Goal: Check status: Check status

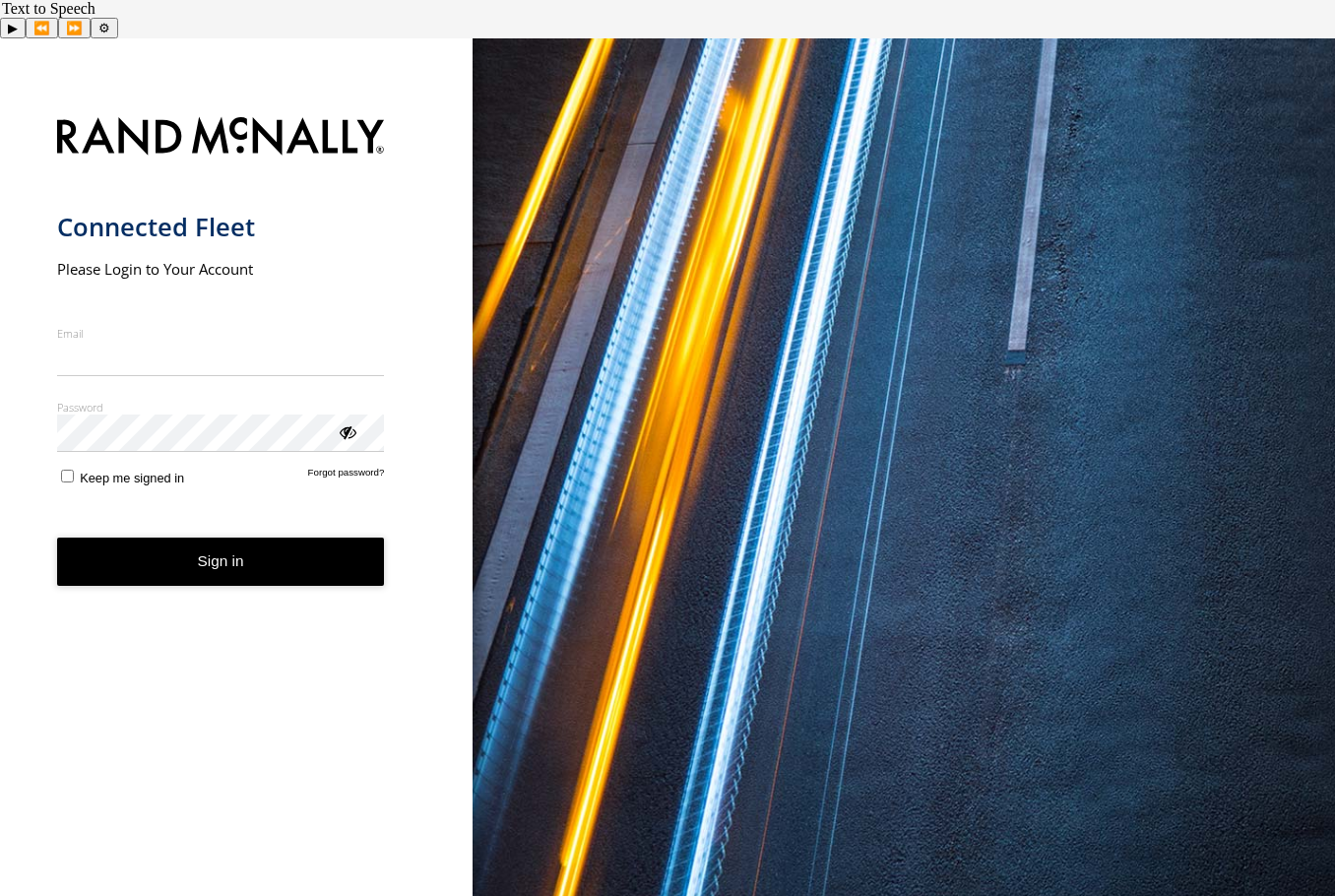
type input "**********"
click at [220, 538] on button "Sign in" at bounding box center [221, 561] width 328 height 48
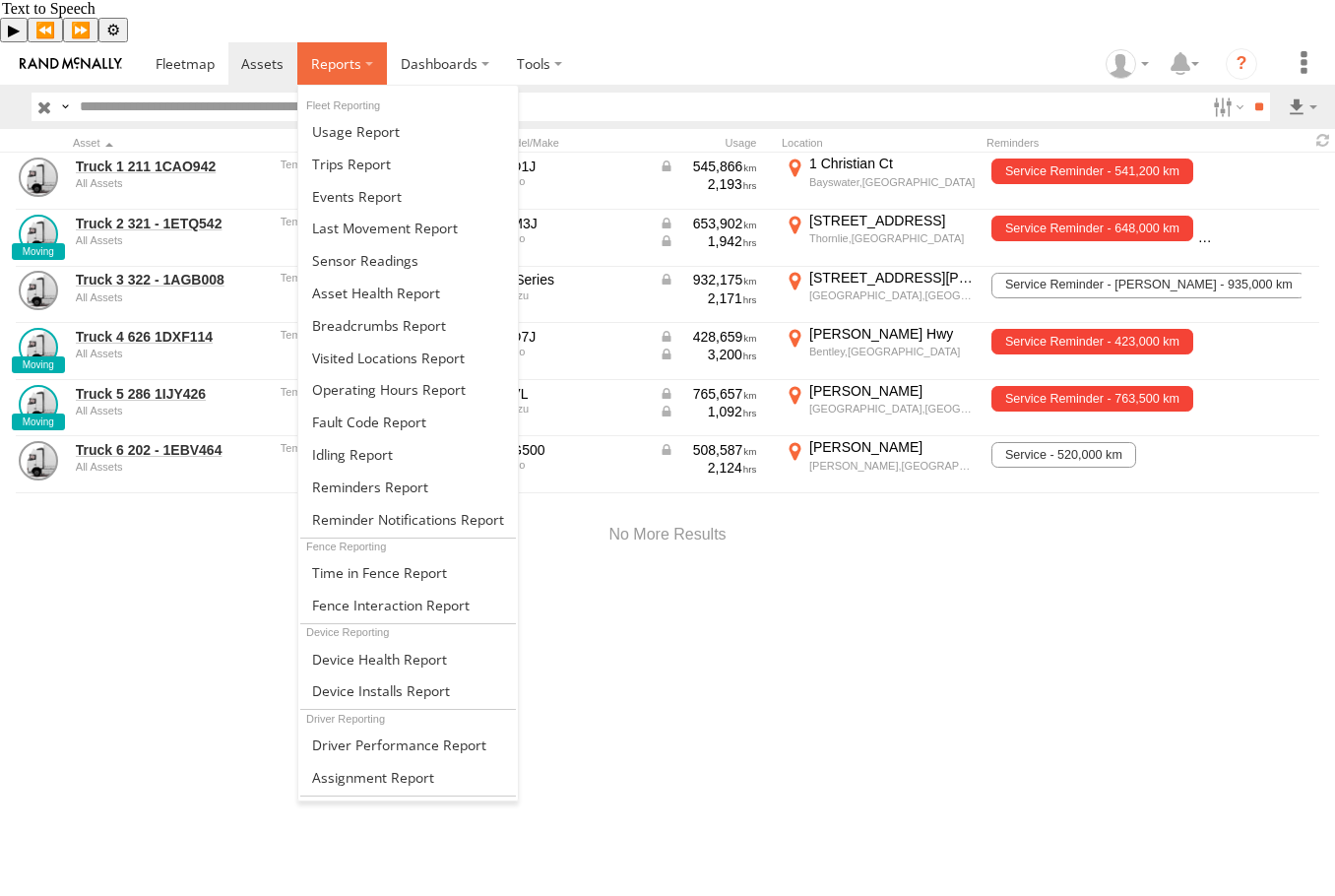
click at [344, 54] on span at bounding box center [335, 63] width 50 height 19
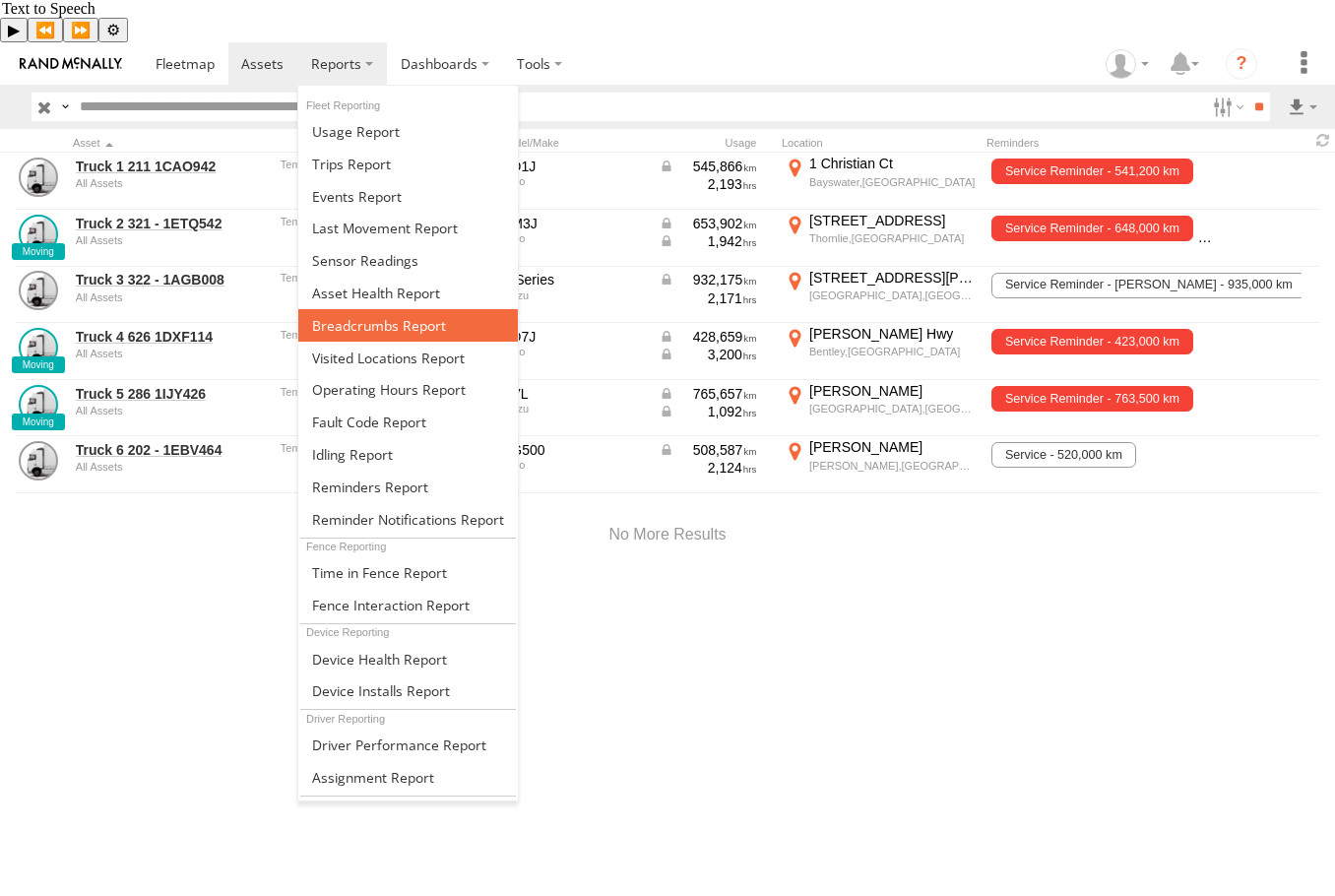
click at [334, 309] on link at bounding box center [408, 325] width 220 height 33
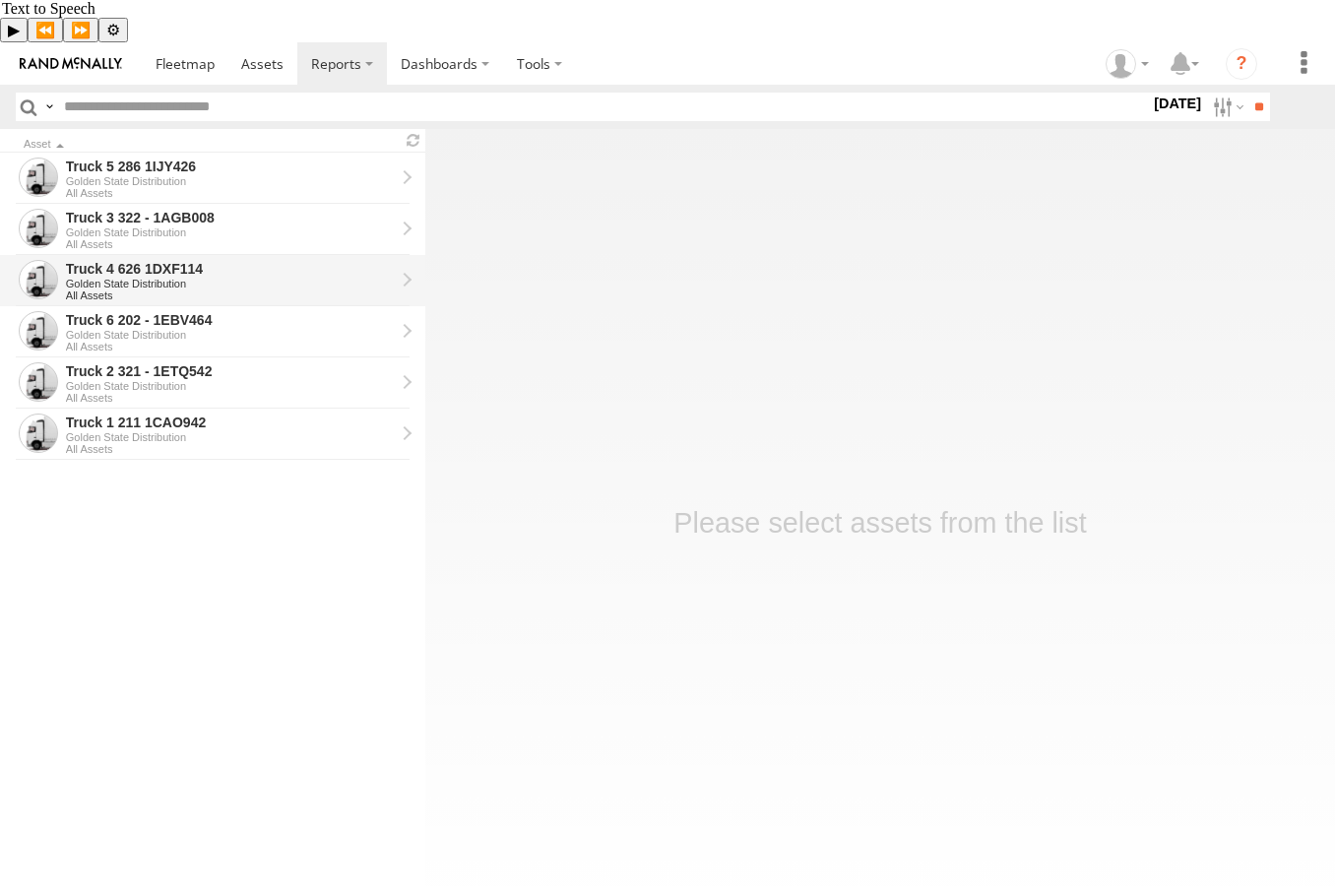
click at [223, 260] on div "Truck 4 626 1DXF114" at bounding box center [230, 268] width 329 height 18
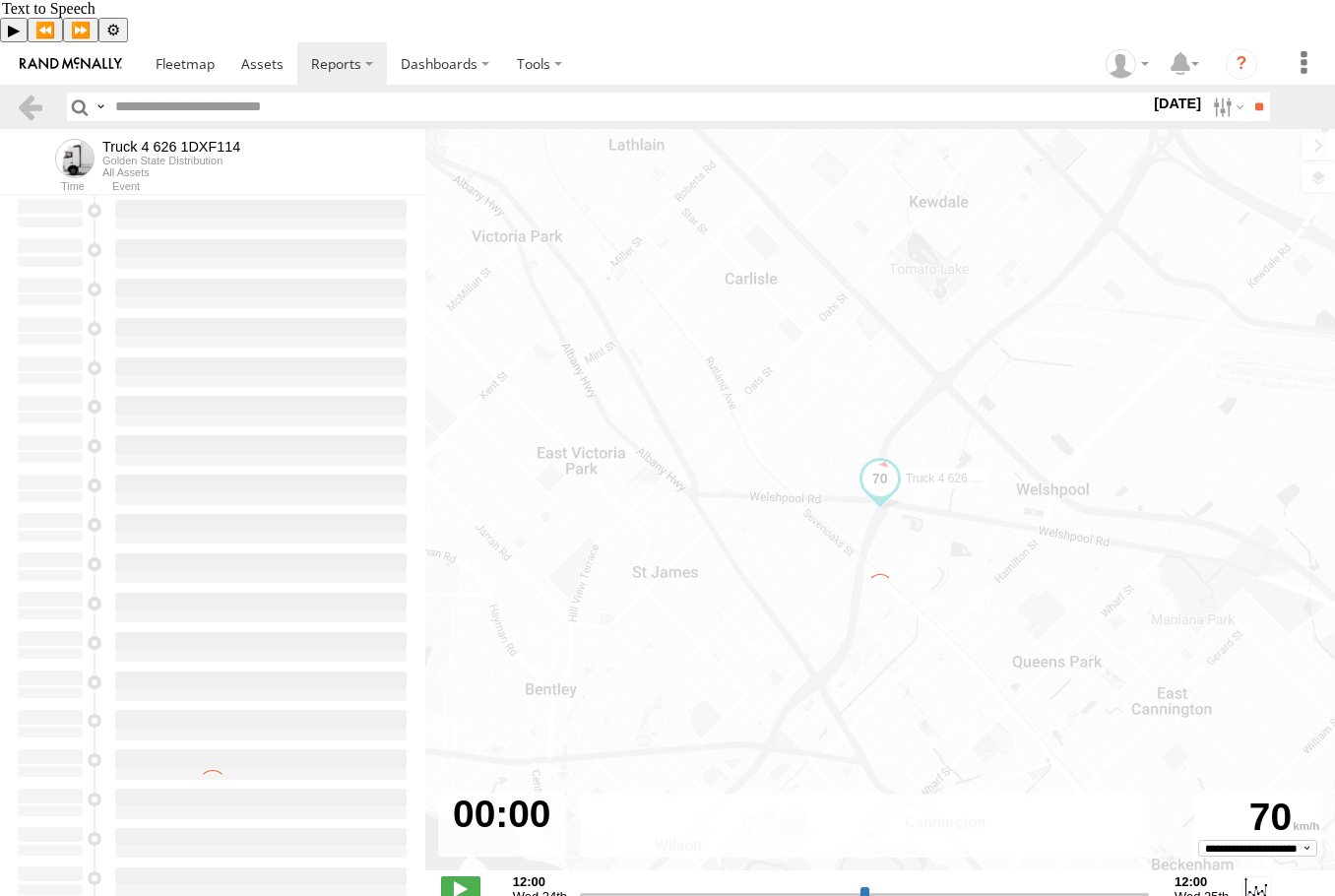
click at [0, 0] on label at bounding box center [0, 0] width 0 height 0
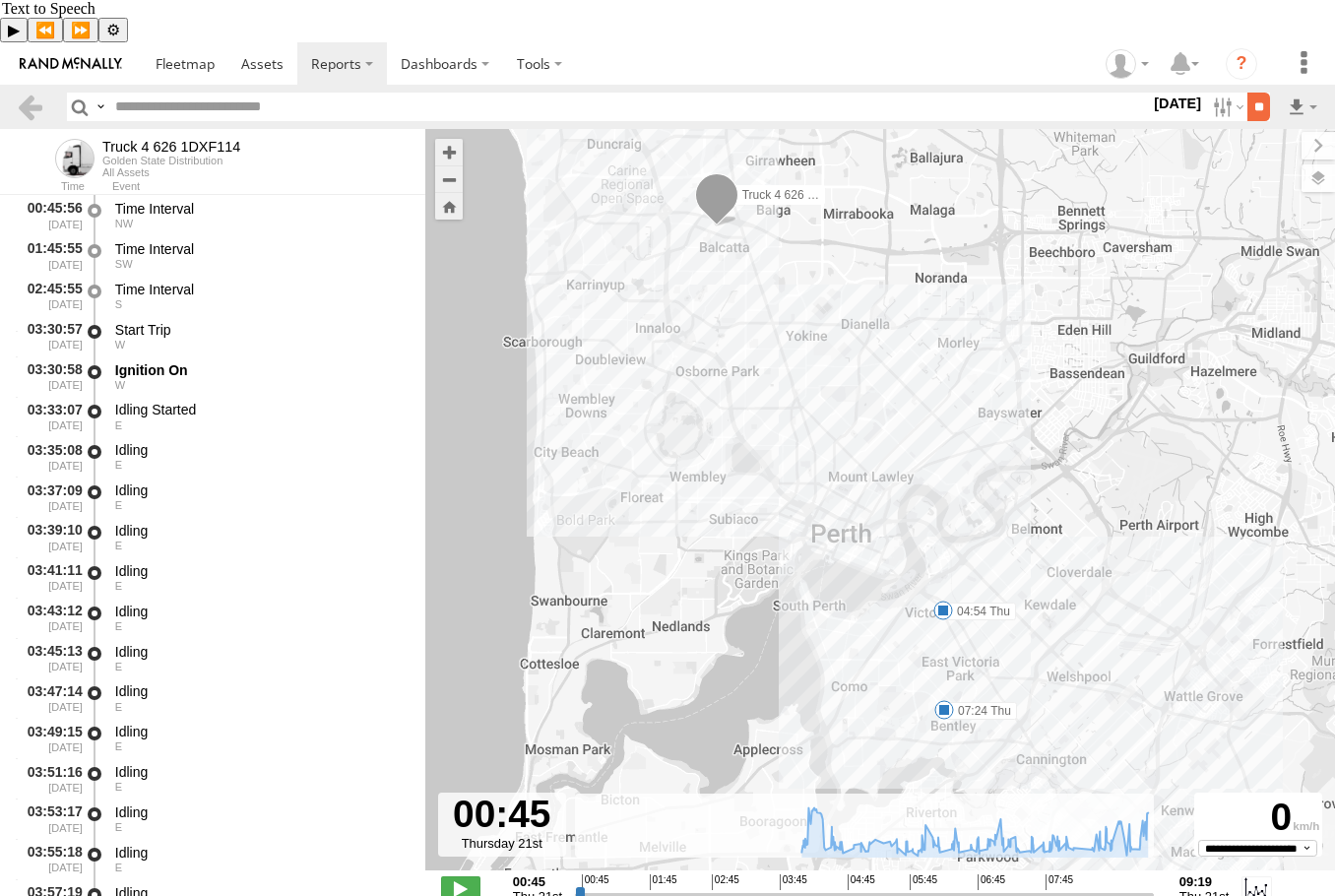
click at [1256, 93] on input "**" at bounding box center [1258, 107] width 23 height 29
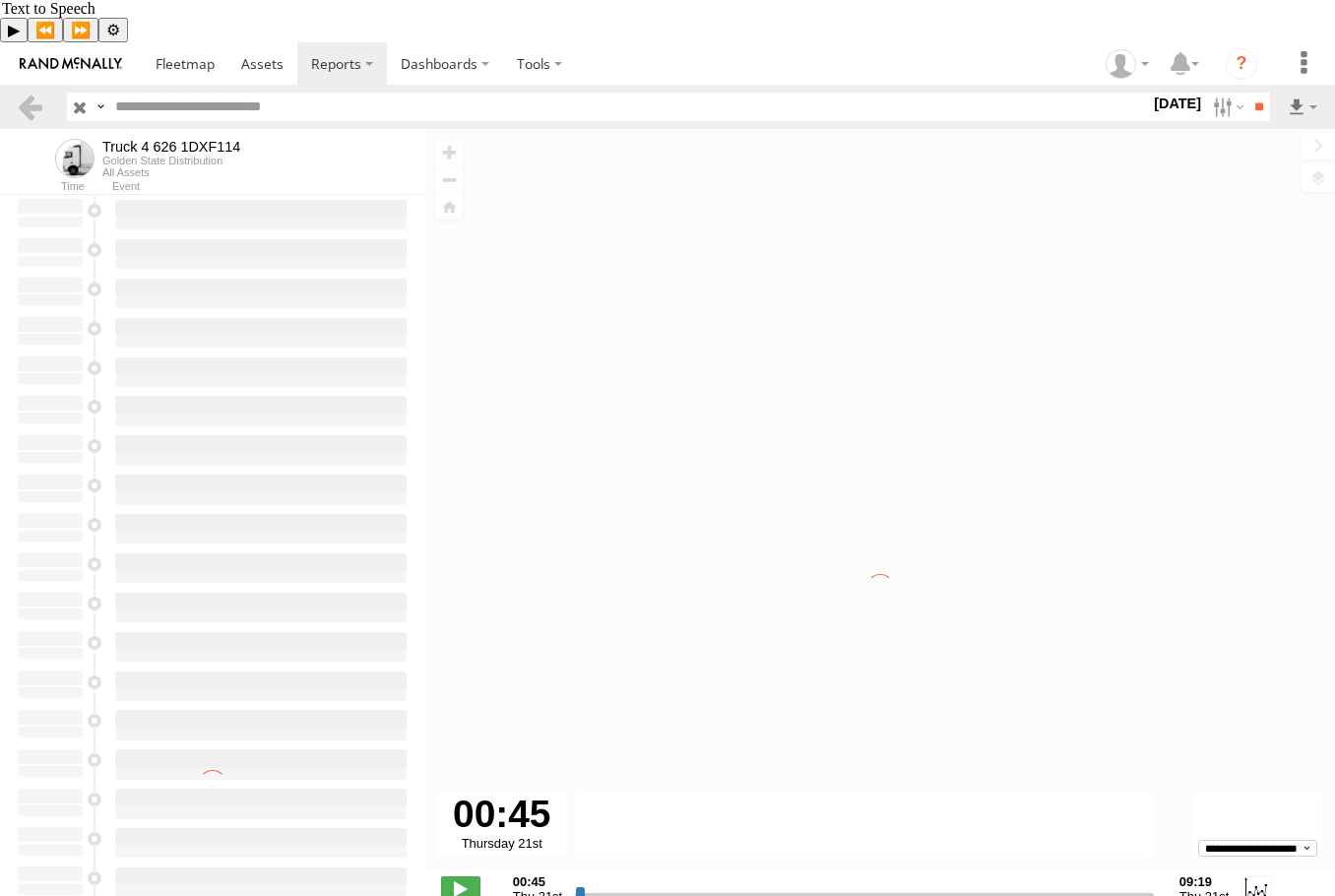
type input "**********"
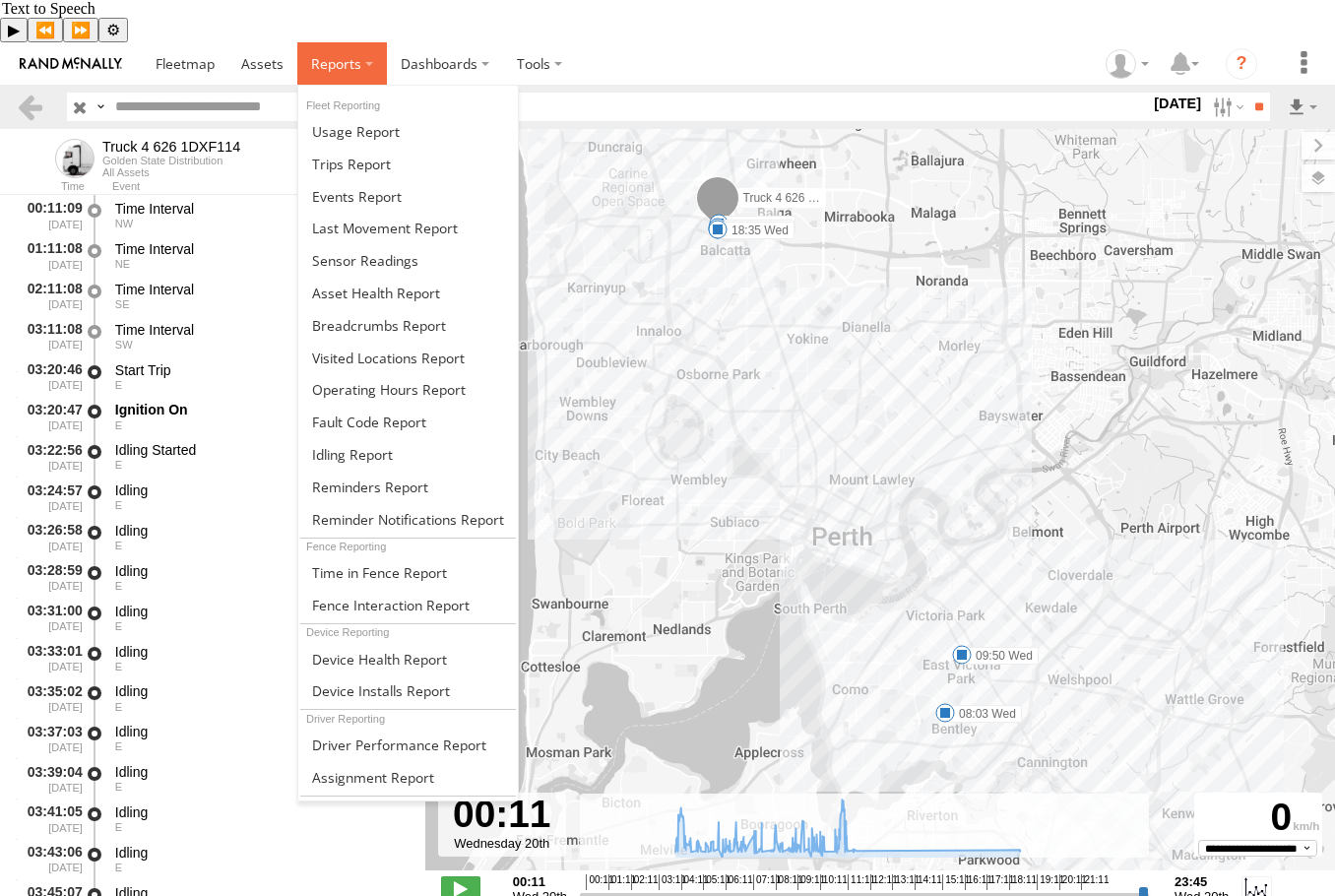
click at [363, 42] on label at bounding box center [341, 63] width 90 height 42
click at [376, 251] on span at bounding box center [365, 260] width 107 height 19
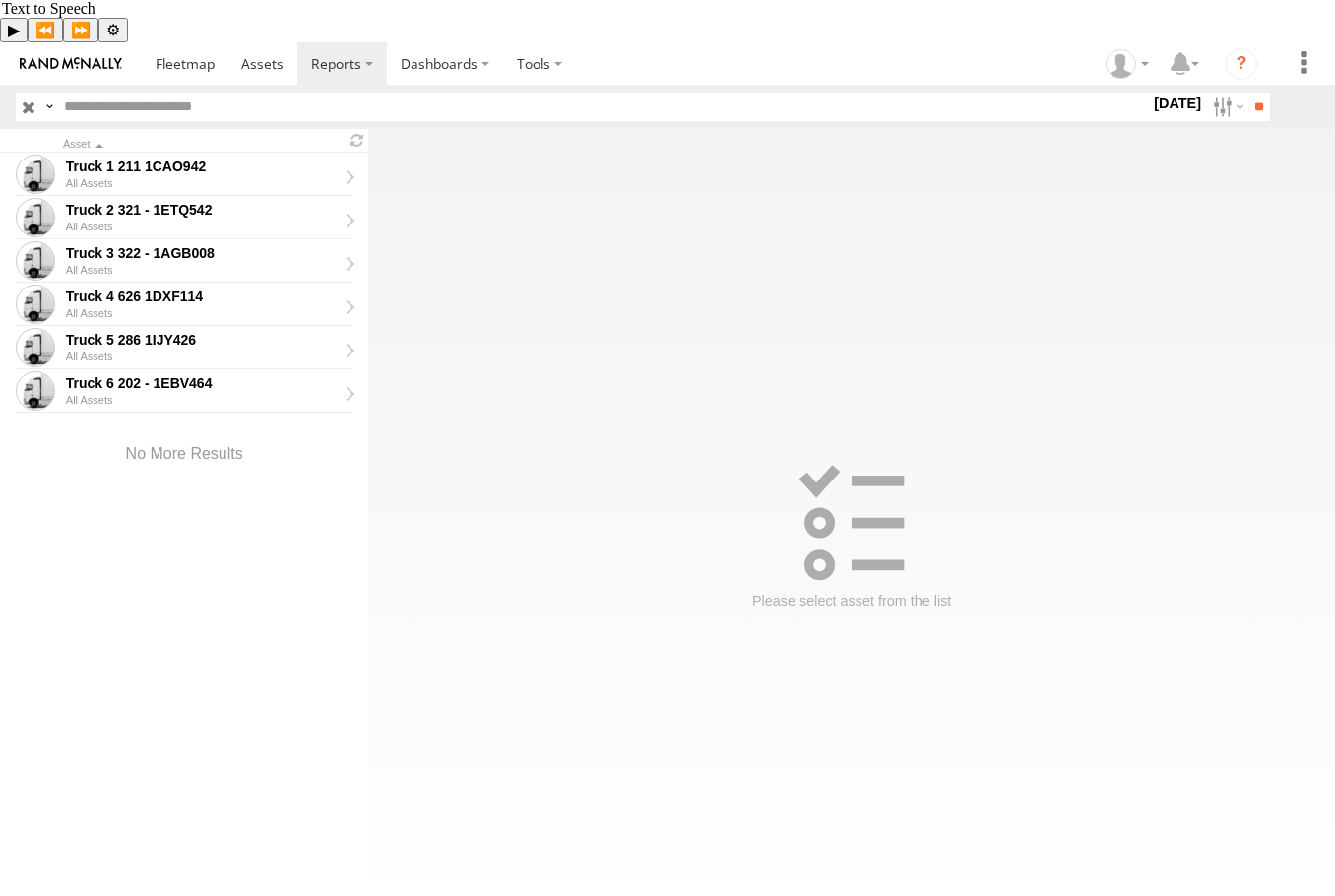
click at [663, 129] on div at bounding box center [852, 523] width 967 height 787
click at [157, 307] on div "All Assets" at bounding box center [208, 313] width 284 height 12
type input "**********"
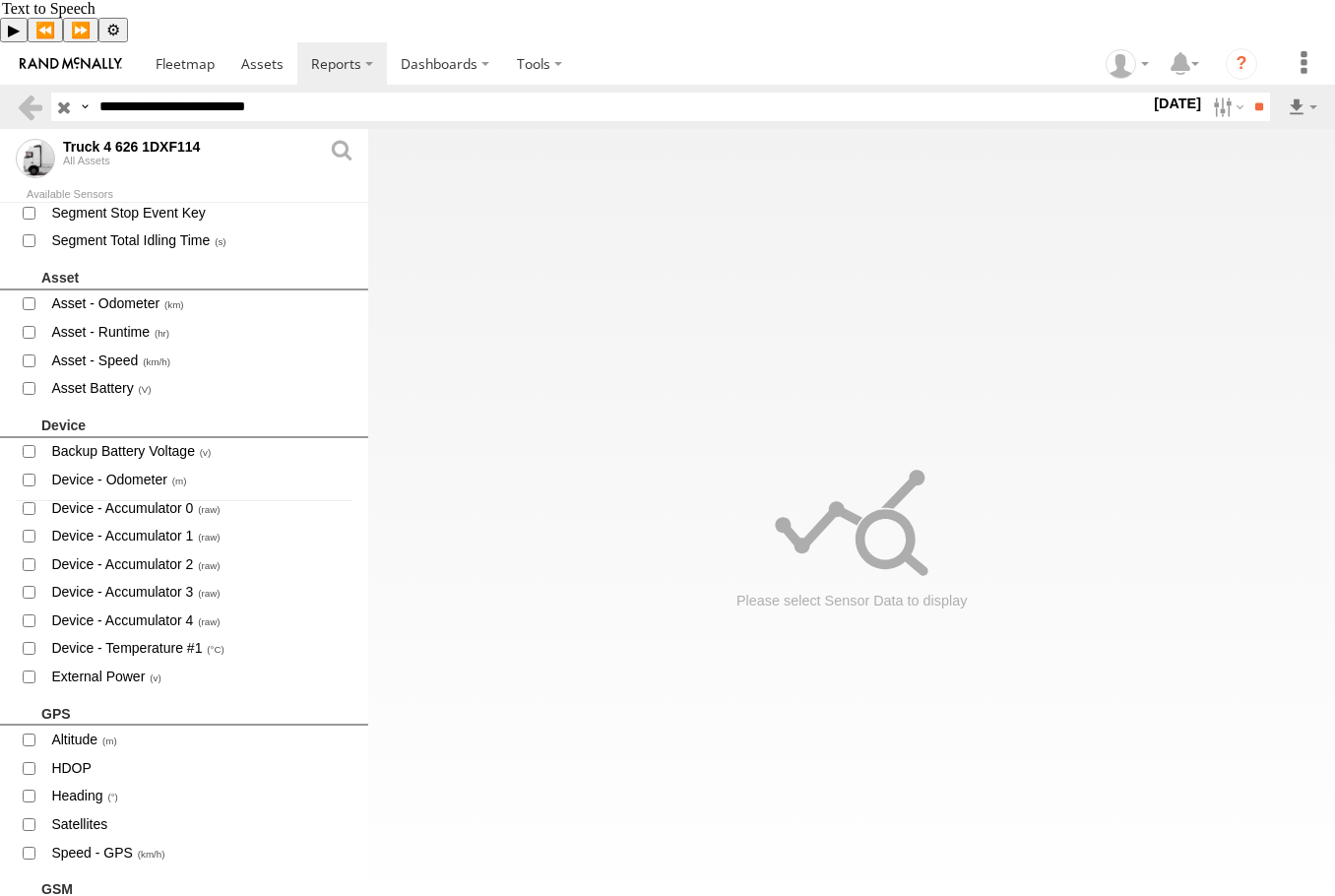
scroll to position [591, 0]
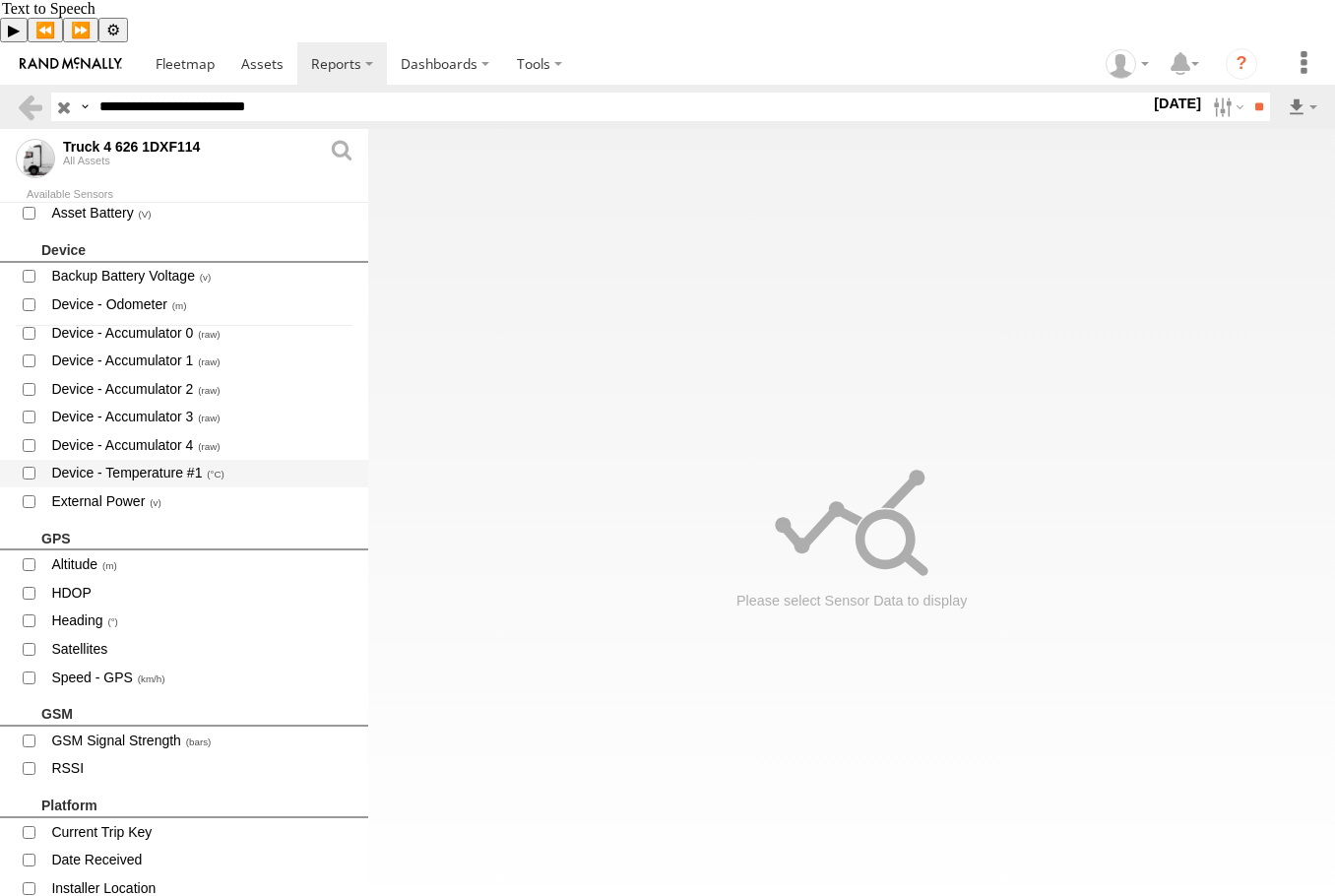
click at [117, 462] on span "Device - Temperature #1" at bounding box center [201, 474] width 304 height 25
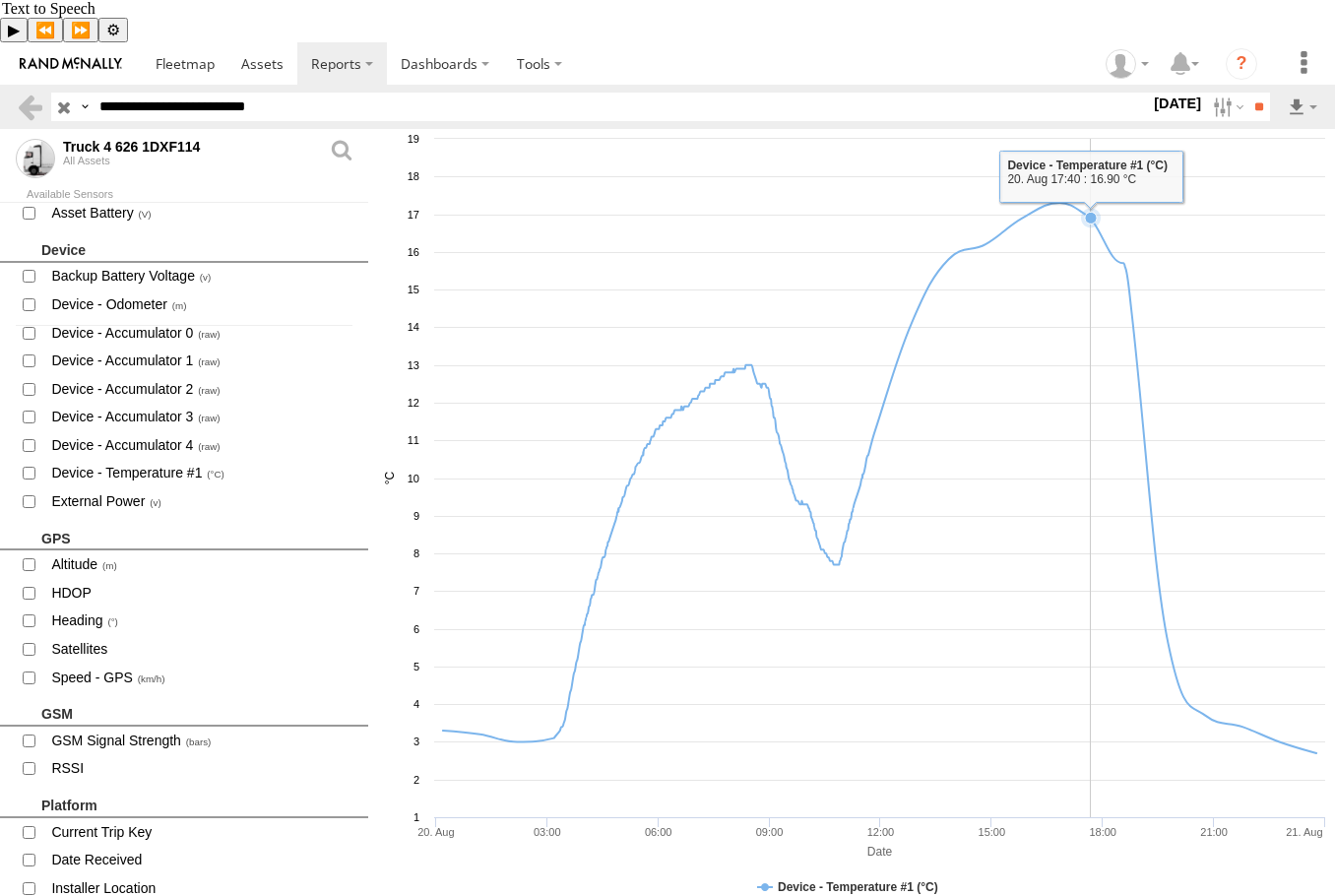
click at [1089, 297] on rect at bounding box center [852, 523] width 967 height 787
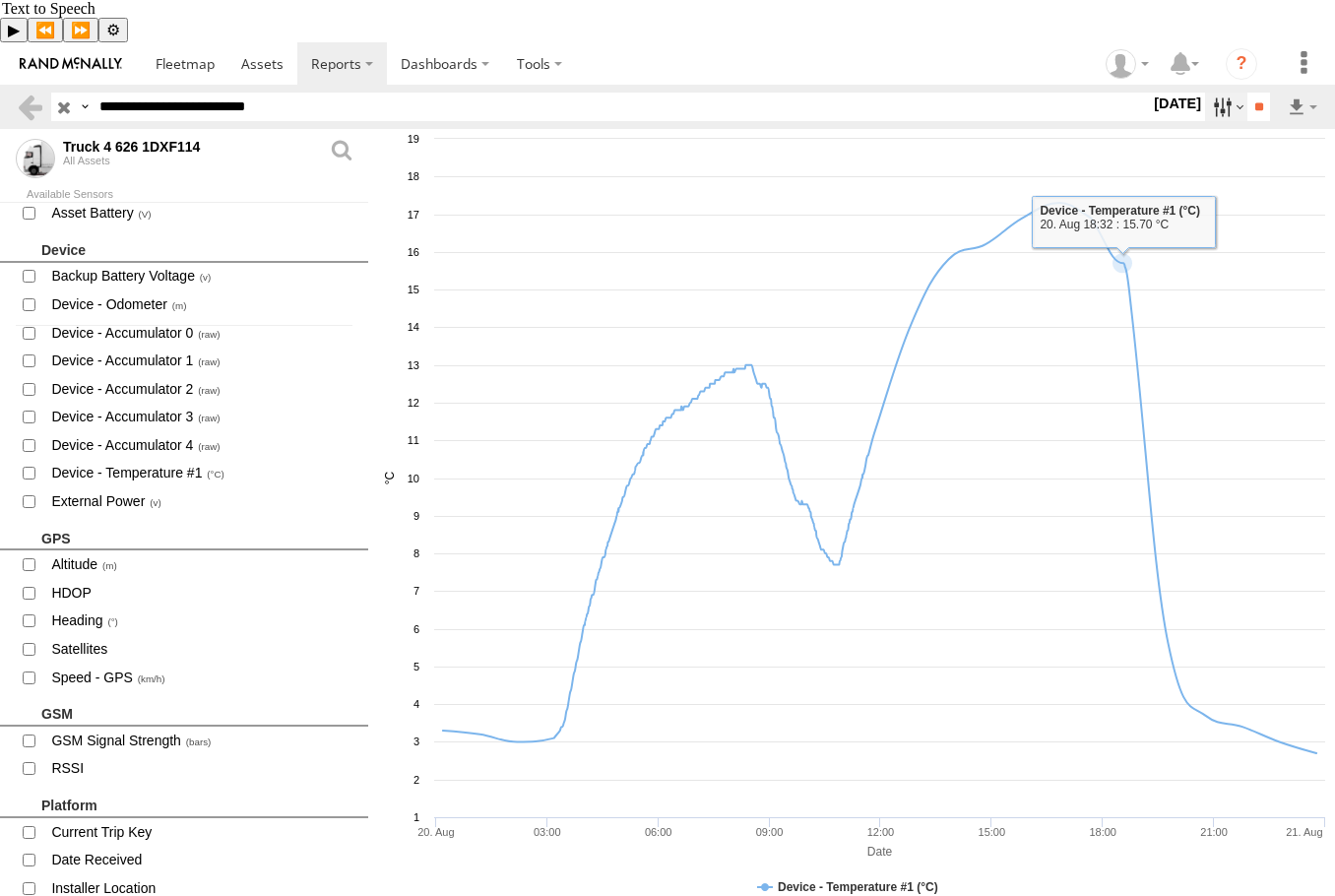
click at [1206, 93] on label at bounding box center [1226, 107] width 42 height 29
click at [0, 0] on label at bounding box center [0, 0] width 0 height 0
drag, startPoint x: 1258, startPoint y: 60, endPoint x: 1228, endPoint y: 71, distance: 32.0
click at [1255, 93] on input "**" at bounding box center [1258, 107] width 23 height 29
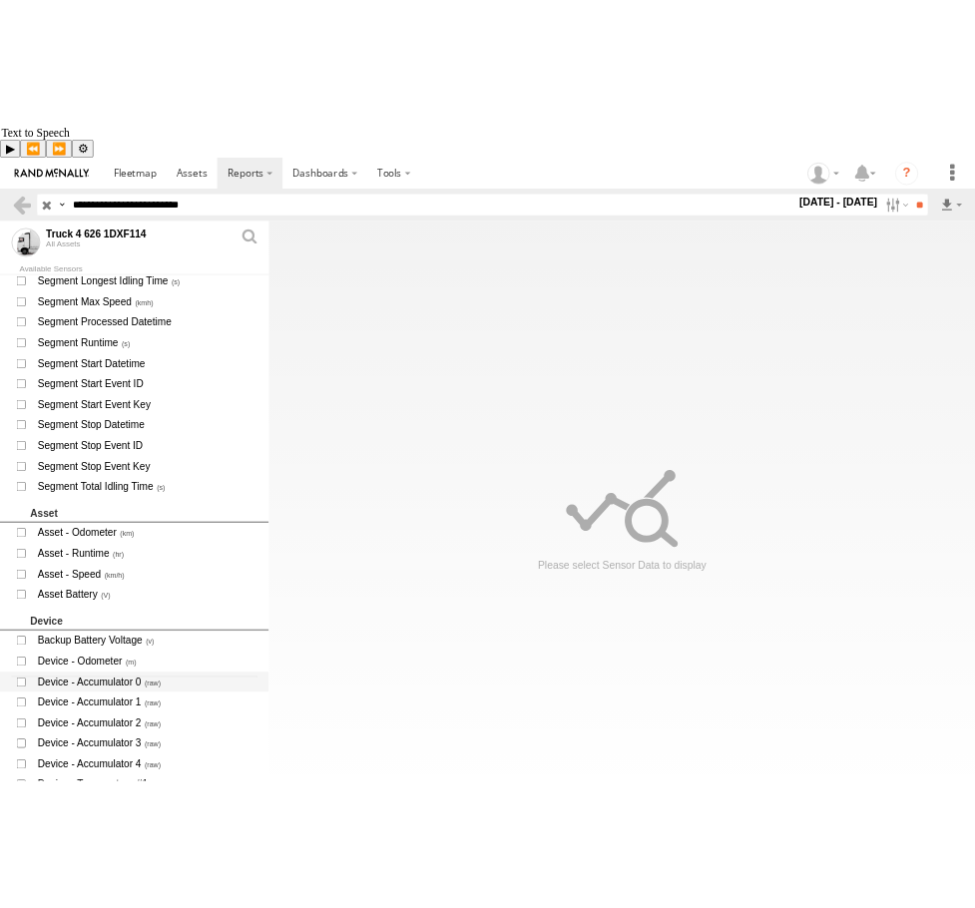
scroll to position [599, 0]
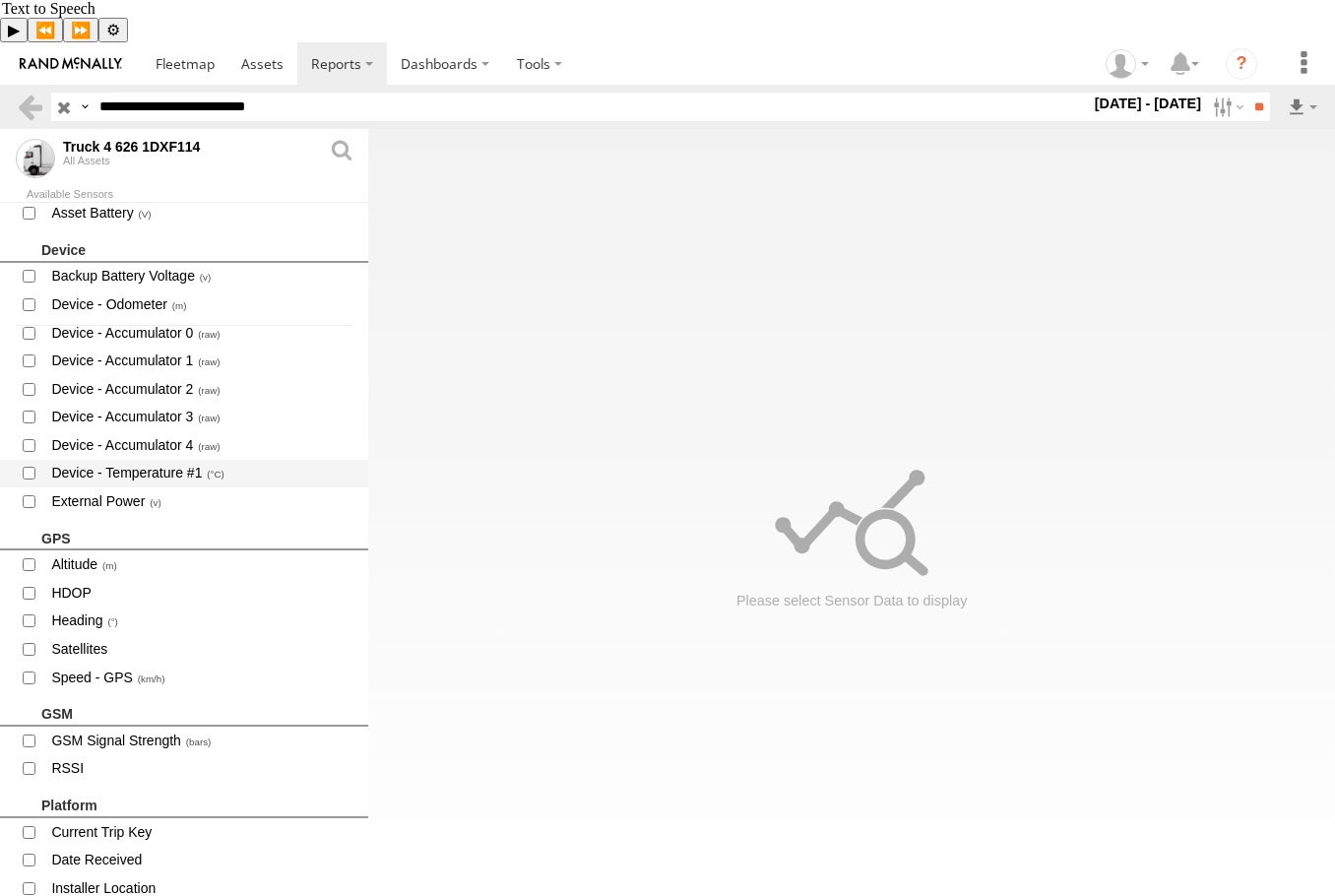
click at [121, 462] on span "Device - Temperature #1" at bounding box center [201, 474] width 304 height 25
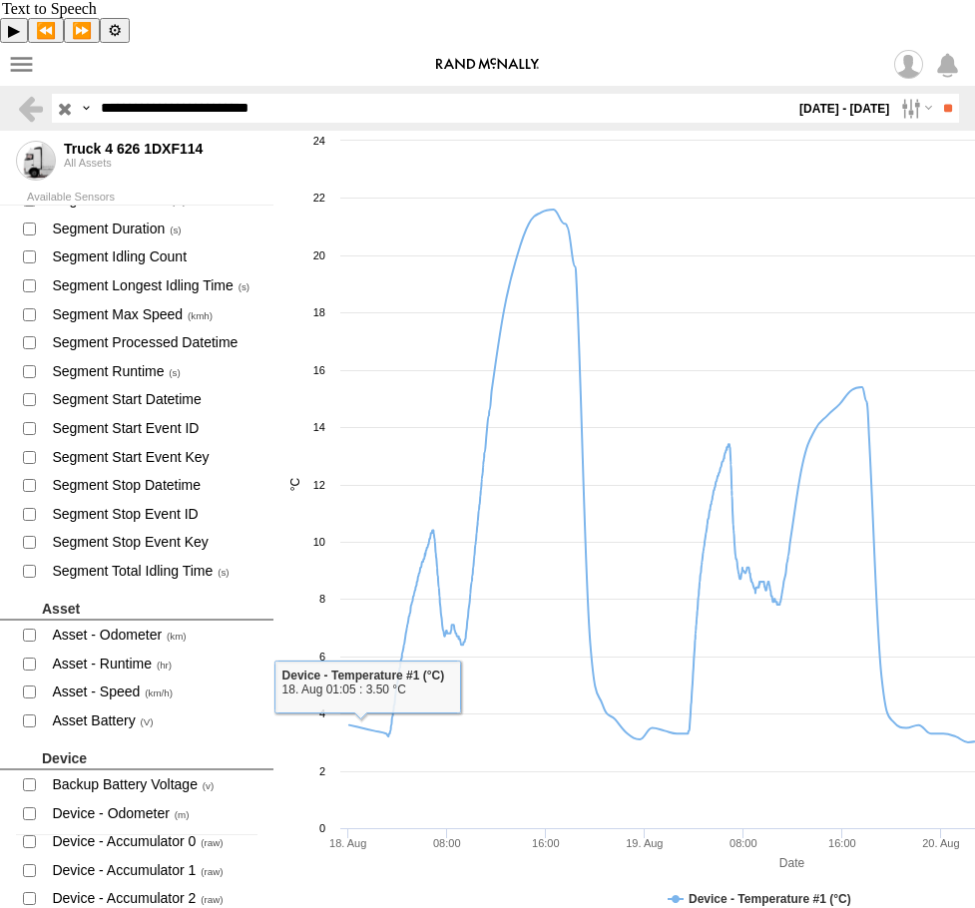
scroll to position [74, 0]
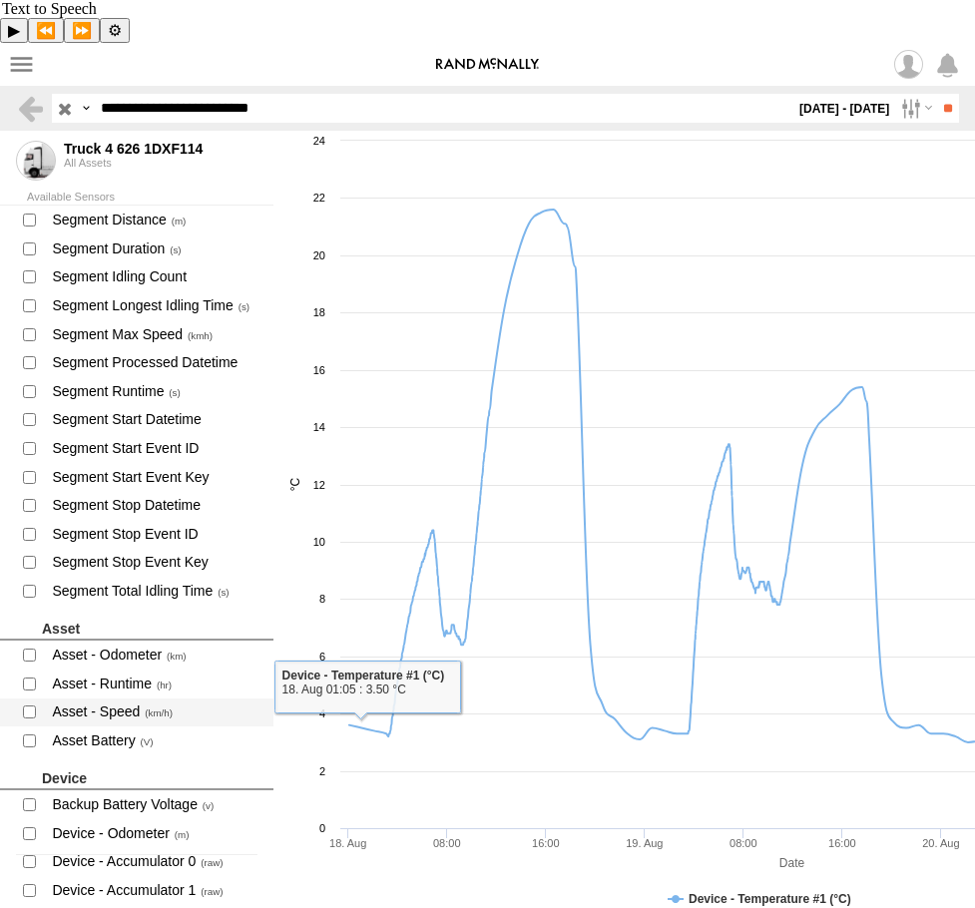
click at [105, 701] on span "Asset - Speed" at bounding box center [154, 713] width 208 height 25
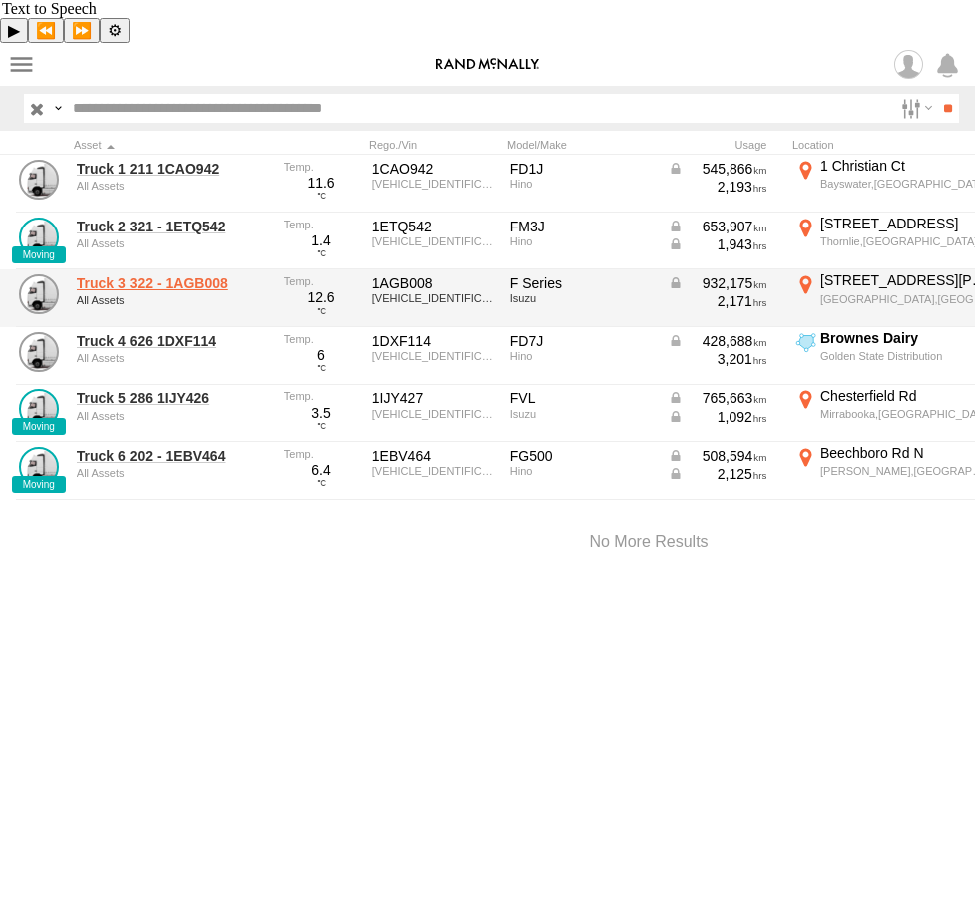
click at [138, 274] on link "Truck 3 322 - 1AGB008" at bounding box center [174, 283] width 194 height 18
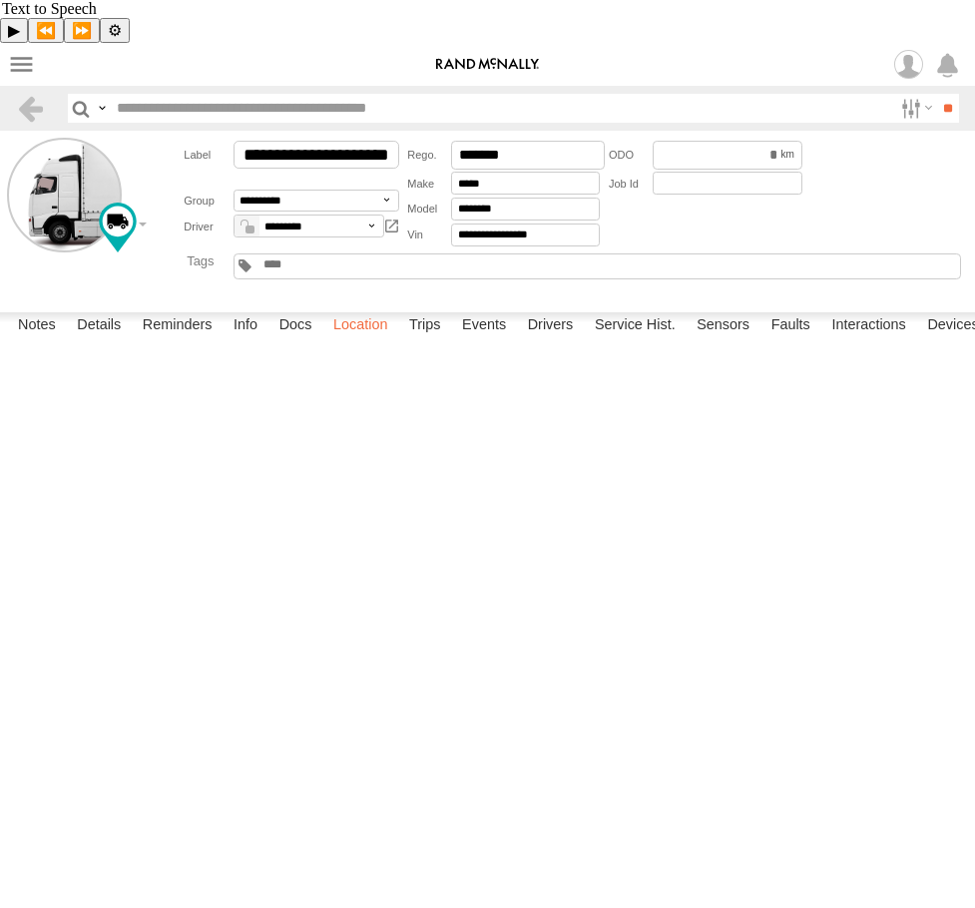
click at [334, 340] on label "Location" at bounding box center [360, 326] width 75 height 28
click at [0, 0] on span at bounding box center [0, 0] width 0 height 0
click at [0, 0] on label at bounding box center [0, 0] width 0 height 0
type input "**********"
drag, startPoint x: 693, startPoint y: 671, endPoint x: 572, endPoint y: 391, distance: 304.4
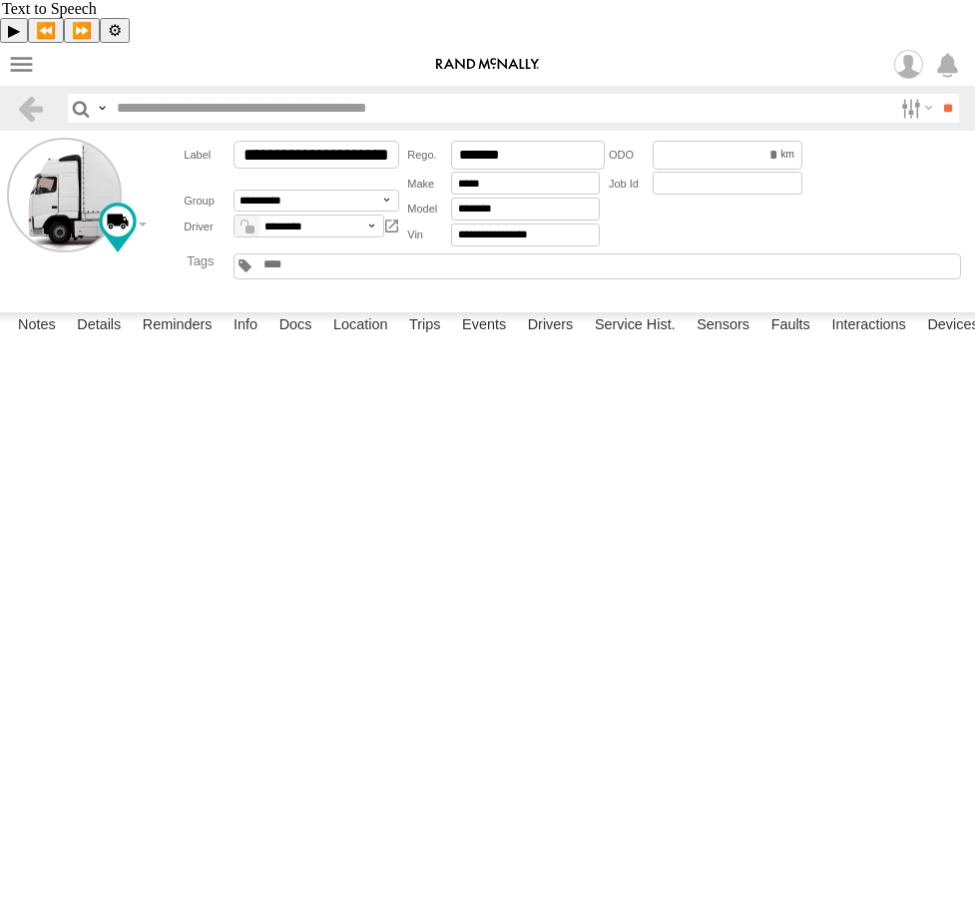
click at [0, 0] on div "Truck 3 322 - 1AGB008 16:25 Wed 16:39 Wed 16:48 Wed 04:42 Thu 06:30 Thu 06:47 T…" at bounding box center [0, 0] width 0 height 0
drag, startPoint x: 638, startPoint y: 405, endPoint x: 637, endPoint y: 545, distance: 139.7
click at [0, 0] on div "Truck 3 322 - 1AGB008 16:25 Wed 16:39 Wed 16:48 Wed 04:42 Thu 06:30 Thu 06:47 T…" at bounding box center [0, 0] width 0 height 0
drag, startPoint x: 618, startPoint y: 401, endPoint x: 601, endPoint y: 679, distance: 278.0
click at [0, 0] on div "Truck 3 322 - 1AGB008 16:25 Wed 16:39 Wed 16:48 Wed 04:42 Thu 06:30 Thu 06:47 T…" at bounding box center [0, 0] width 0 height 0
